Goal: Check status

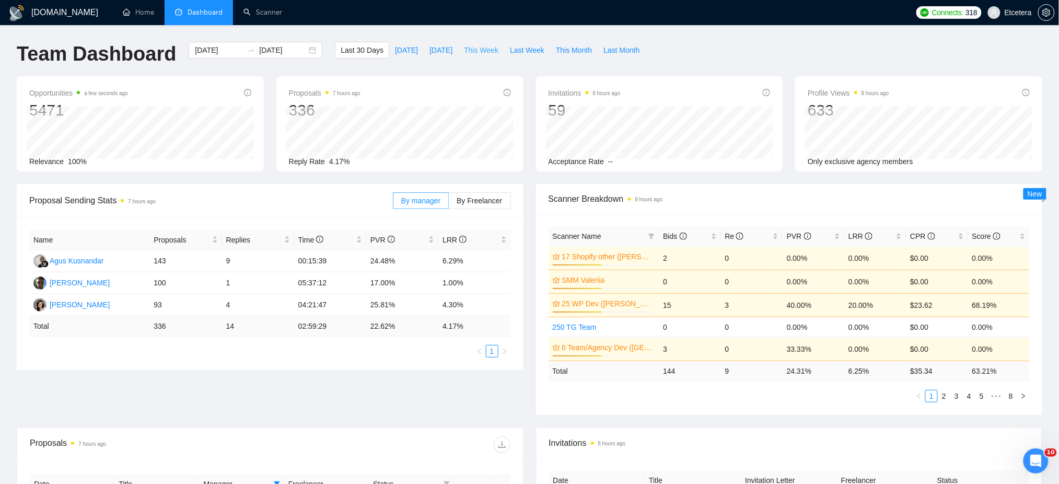
click at [475, 51] on span "This Week" at bounding box center [481, 49] width 34 height 11
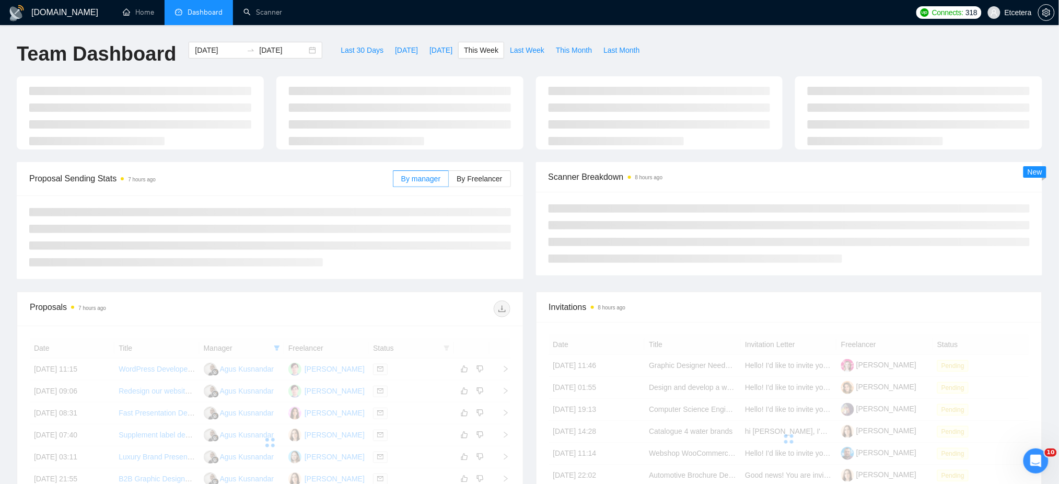
type input "2025-08-25"
